Goal: Transaction & Acquisition: Purchase product/service

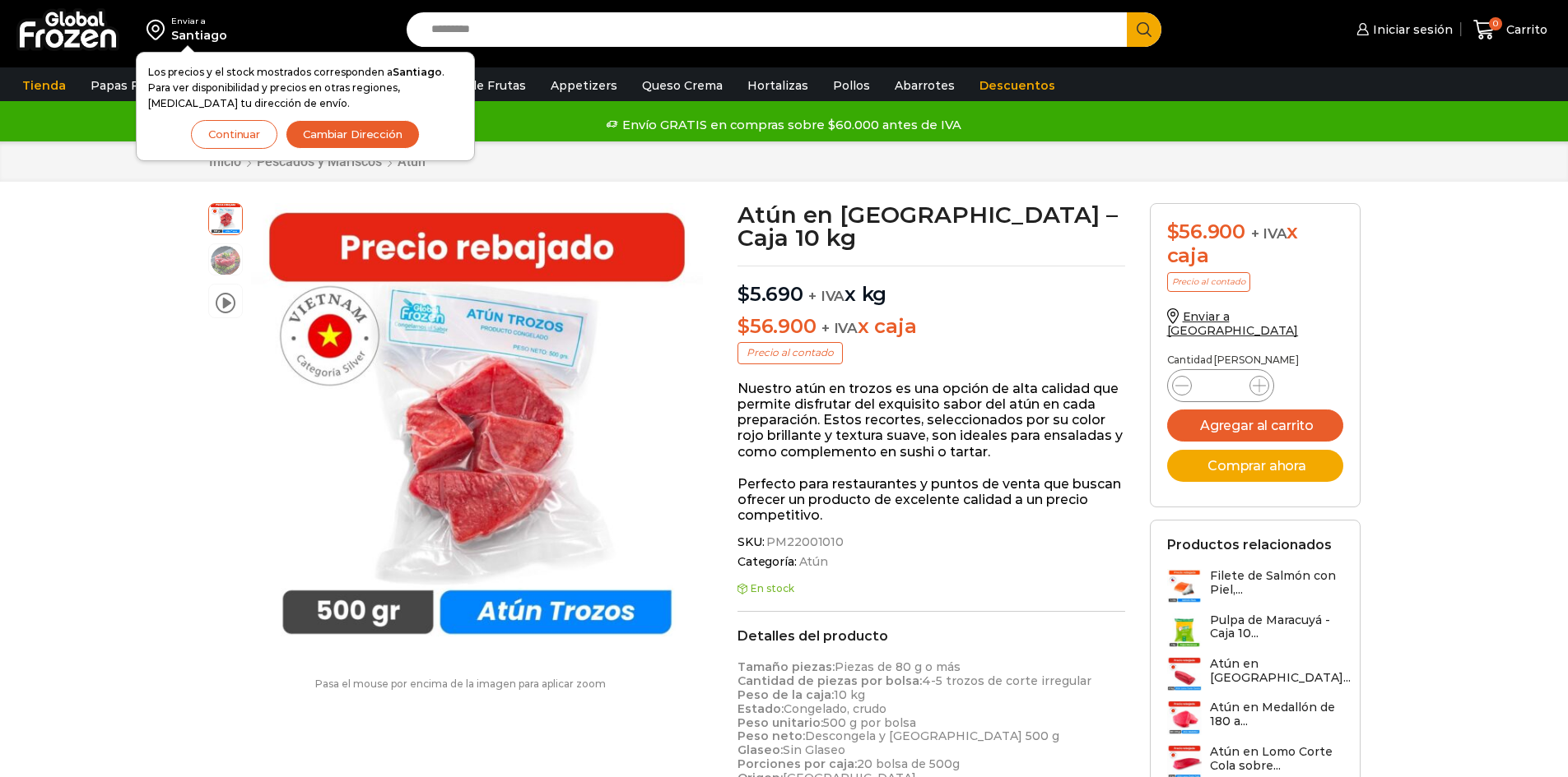
scroll to position [1, 0]
click at [71, 34] on img at bounding box center [68, 29] width 103 height 43
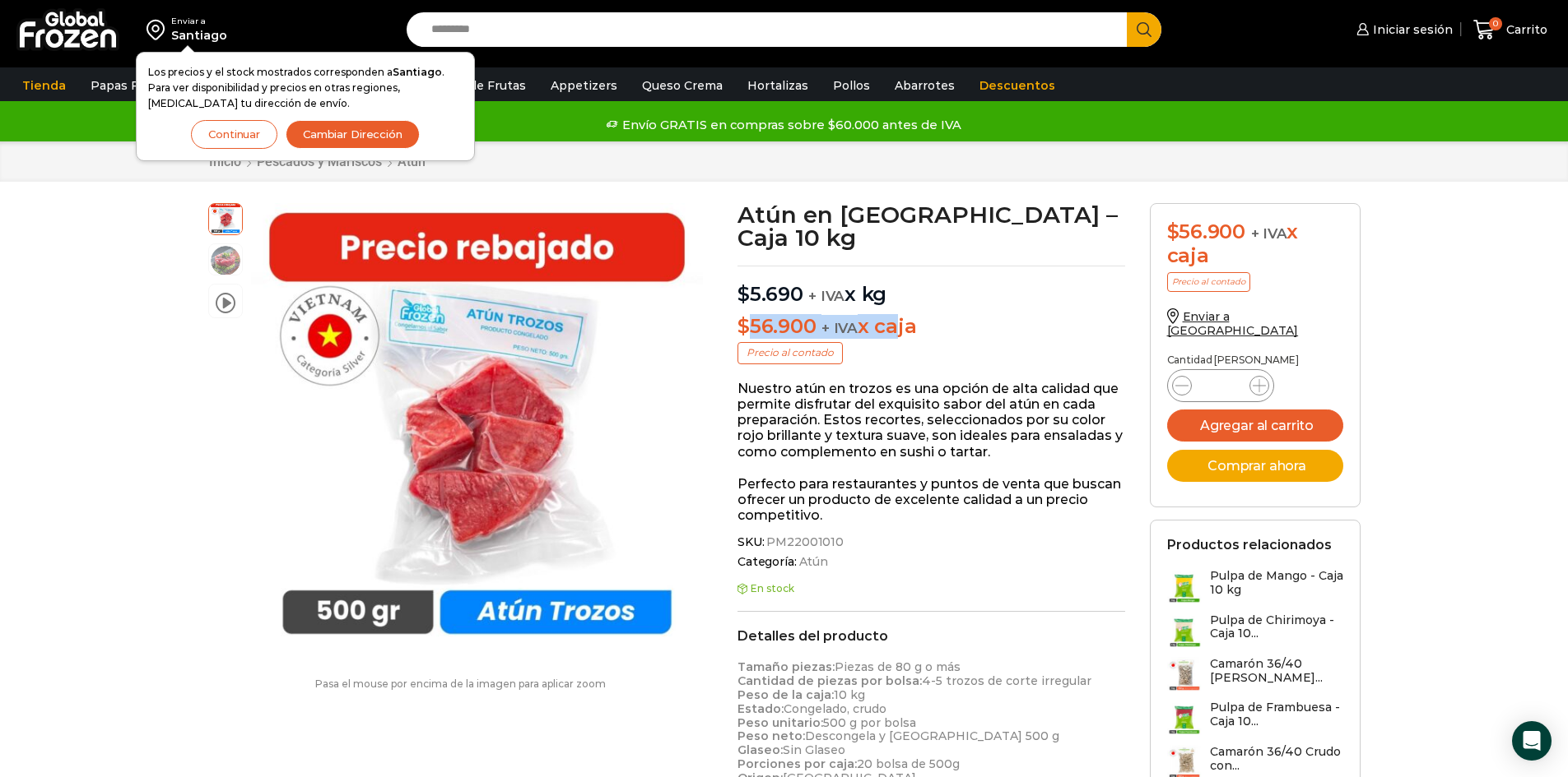
drag, startPoint x: 779, startPoint y: 300, endPoint x: 893, endPoint y: 310, distance: 114.4
click at [893, 315] on p "$ 56.900 + IVA x caja" at bounding box center [931, 327] width 388 height 24
drag, startPoint x: 992, startPoint y: 315, endPoint x: 385, endPoint y: 7, distance: 680.7
click at [989, 315] on p "$ 56.900 + IVA x caja" at bounding box center [931, 327] width 388 height 24
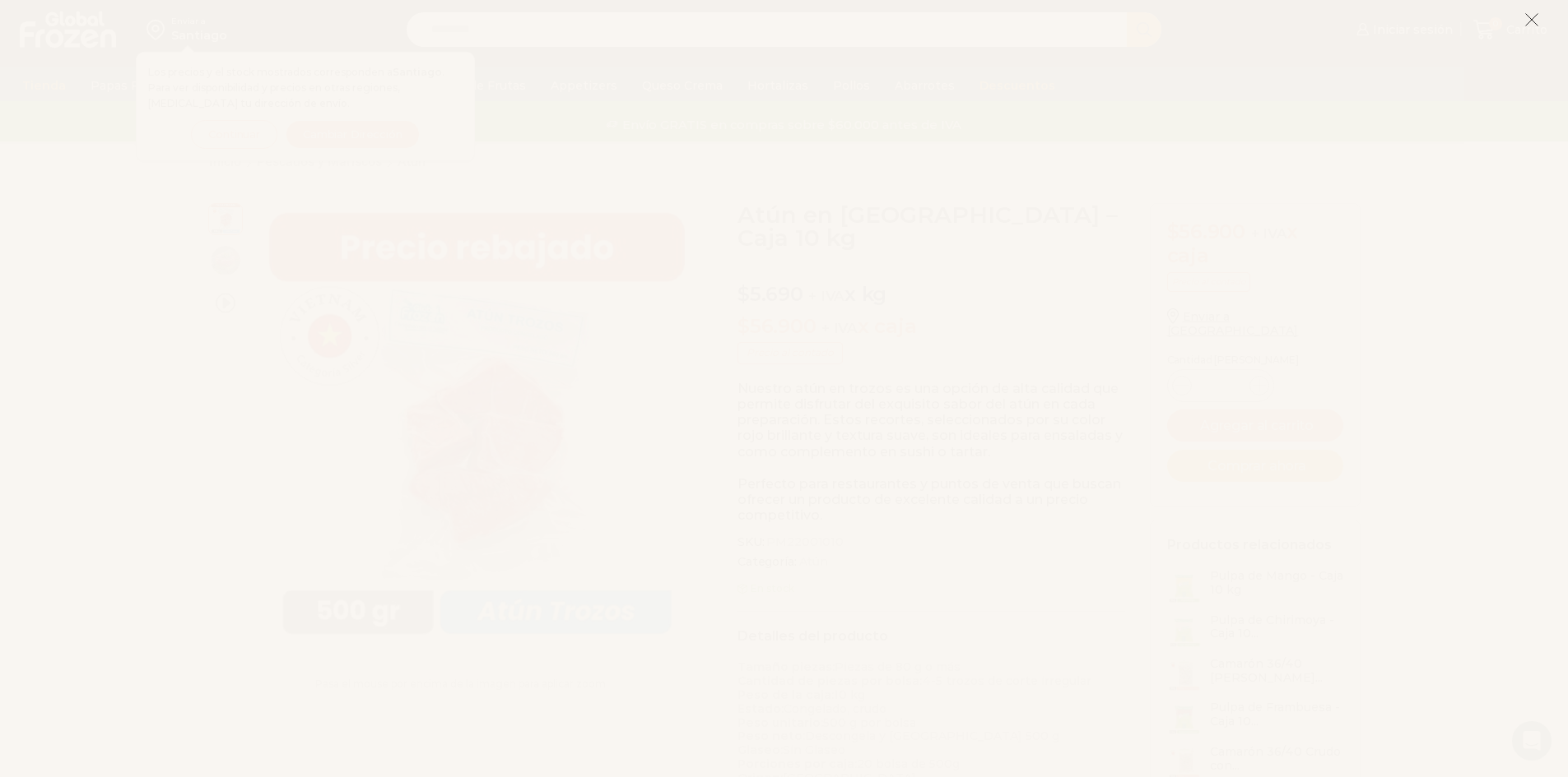
click at [1537, 13] on icon at bounding box center [1531, 19] width 15 height 15
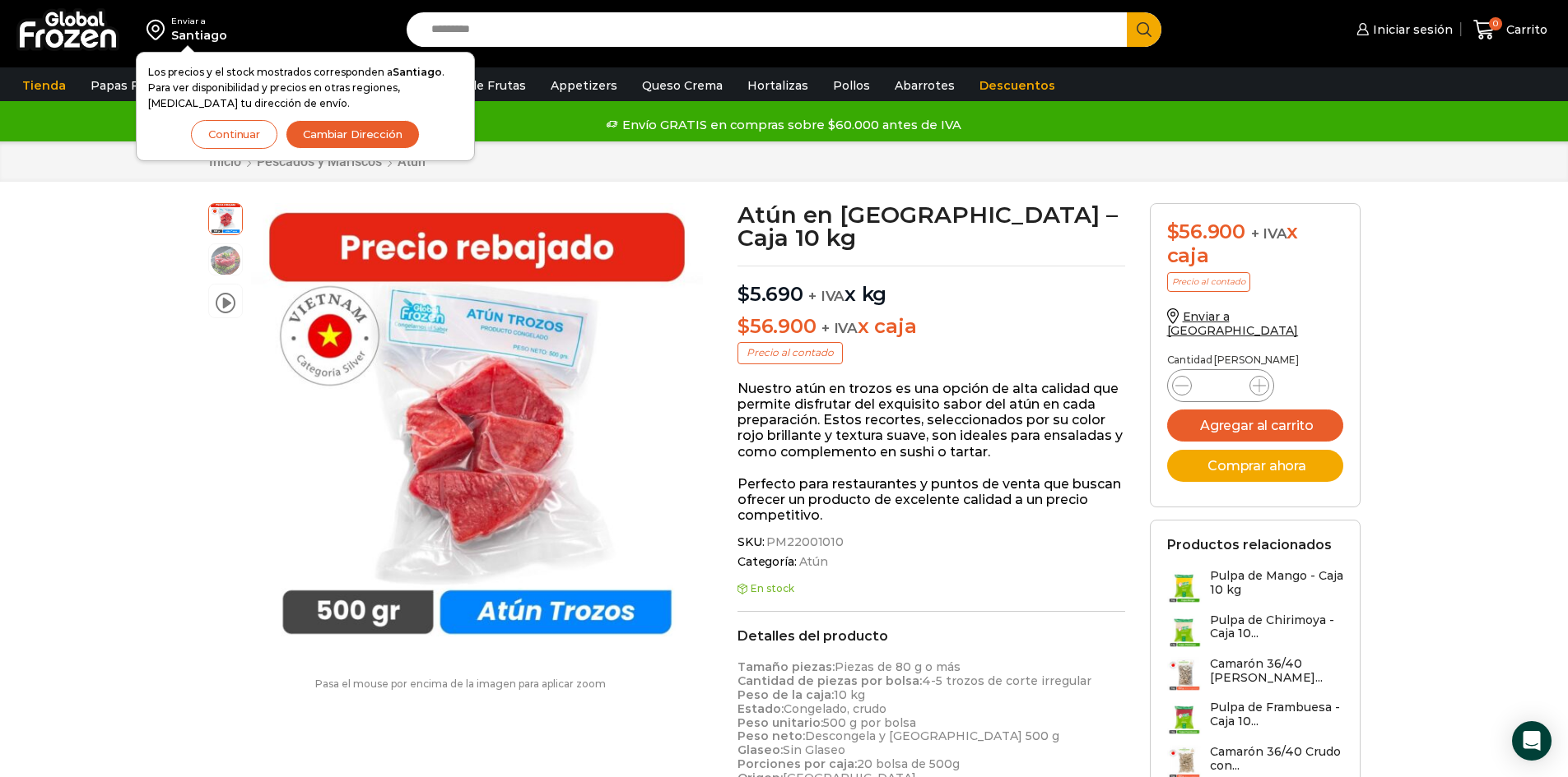
click at [192, 22] on div "Enviar a" at bounding box center [199, 21] width 56 height 11
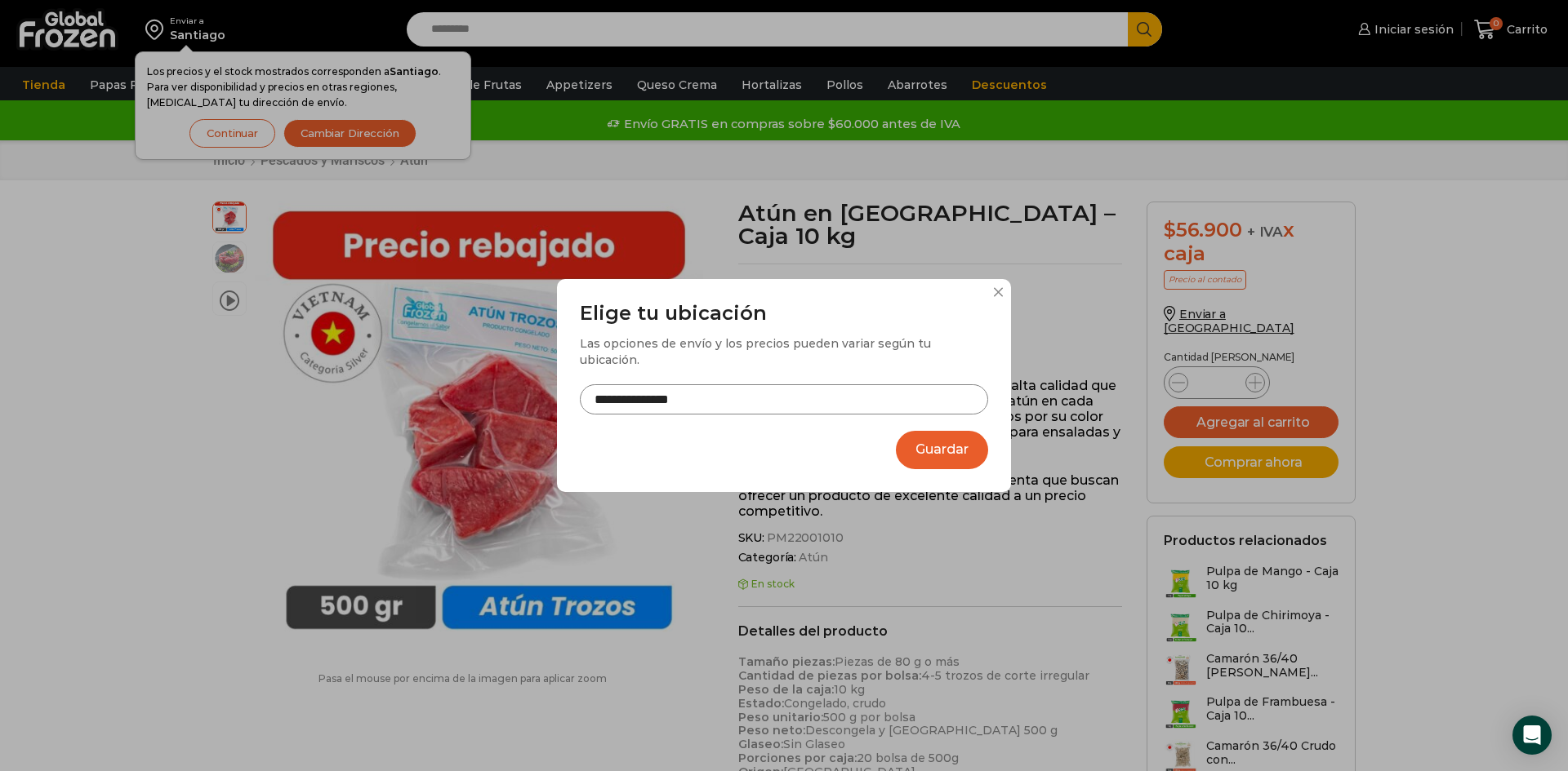
drag, startPoint x: 996, startPoint y: 307, endPoint x: 982, endPoint y: 306, distance: 14.0
click at [997, 307] on div "**********" at bounding box center [784, 386] width 454 height 213
drag, startPoint x: 990, startPoint y: 302, endPoint x: 1001, endPoint y: 297, distance: 12.1
click at [991, 302] on div "**********" at bounding box center [784, 386] width 454 height 213
click at [1001, 297] on button at bounding box center [997, 291] width 10 height 10
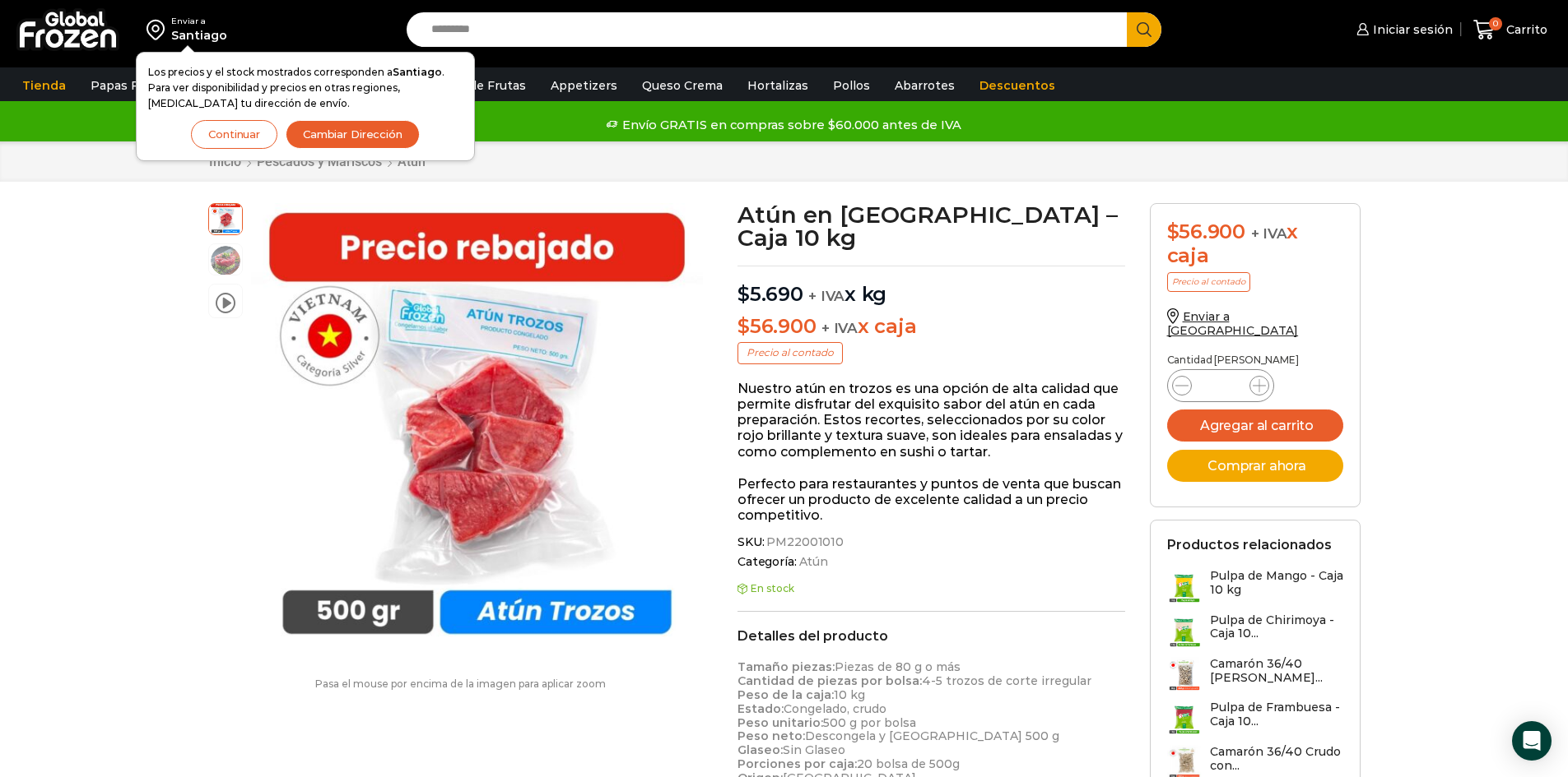
click at [234, 133] on button "Continuar" at bounding box center [234, 134] width 86 height 29
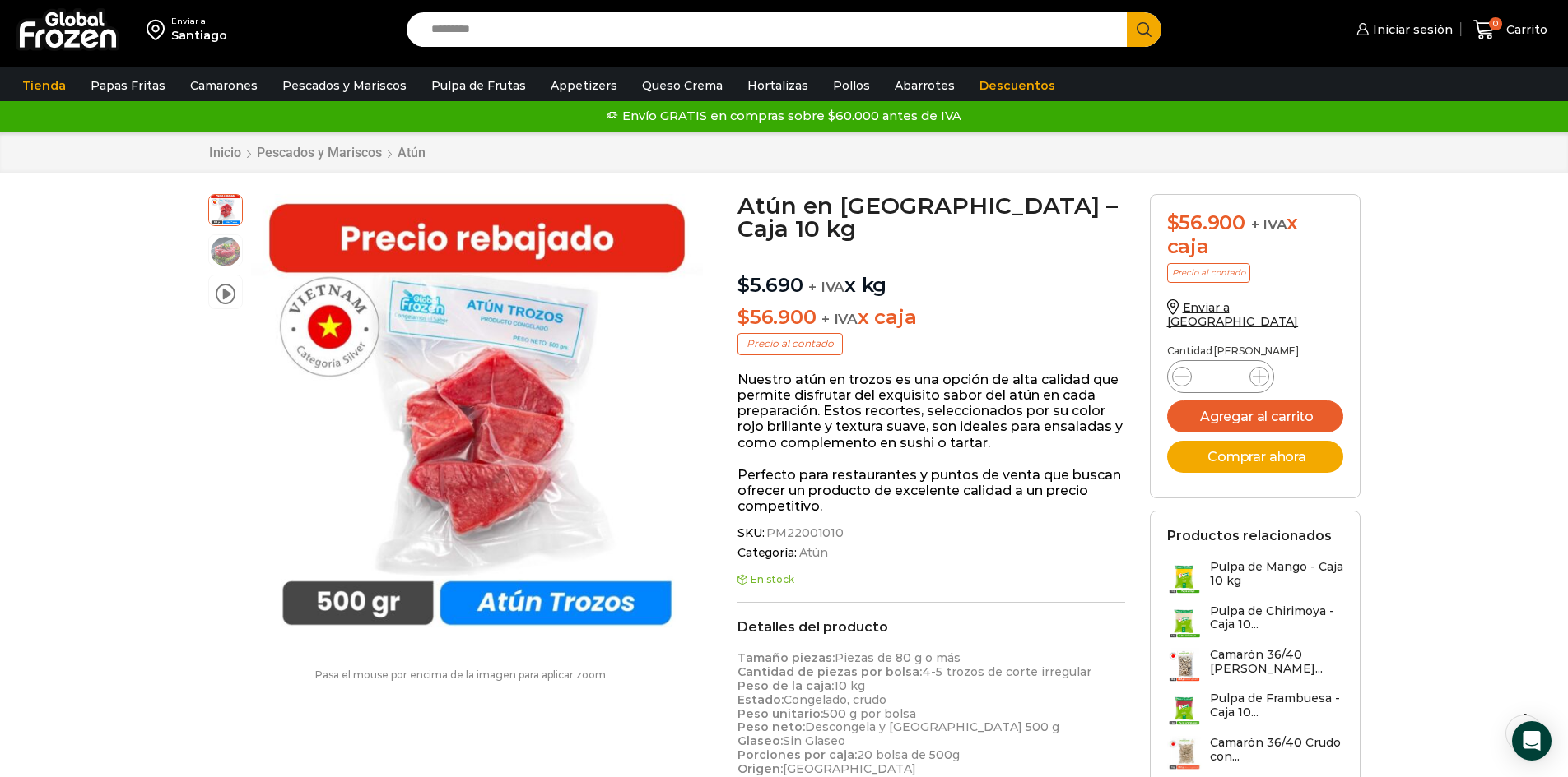
scroll to position [0, 0]
